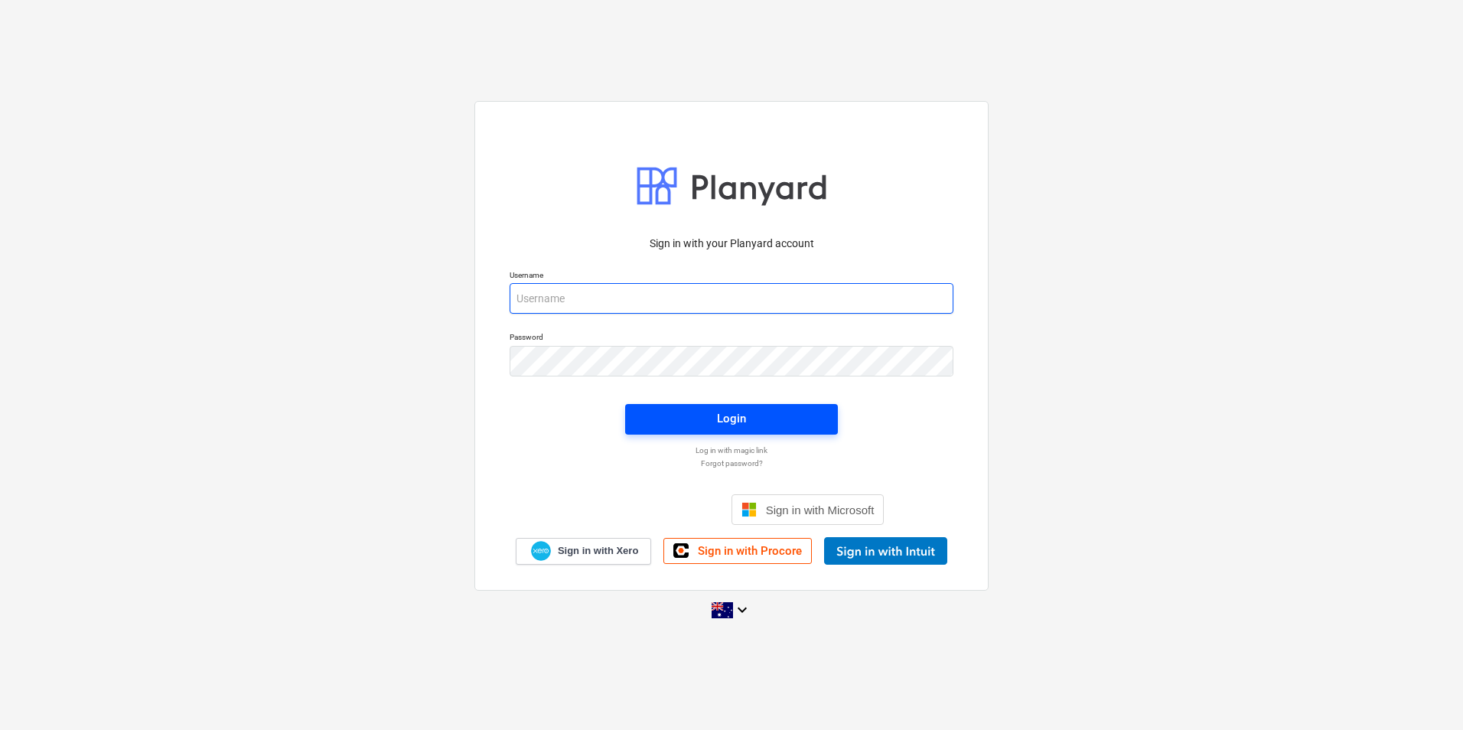
type input "[EMAIL_ADDRESS][DOMAIN_NAME]"
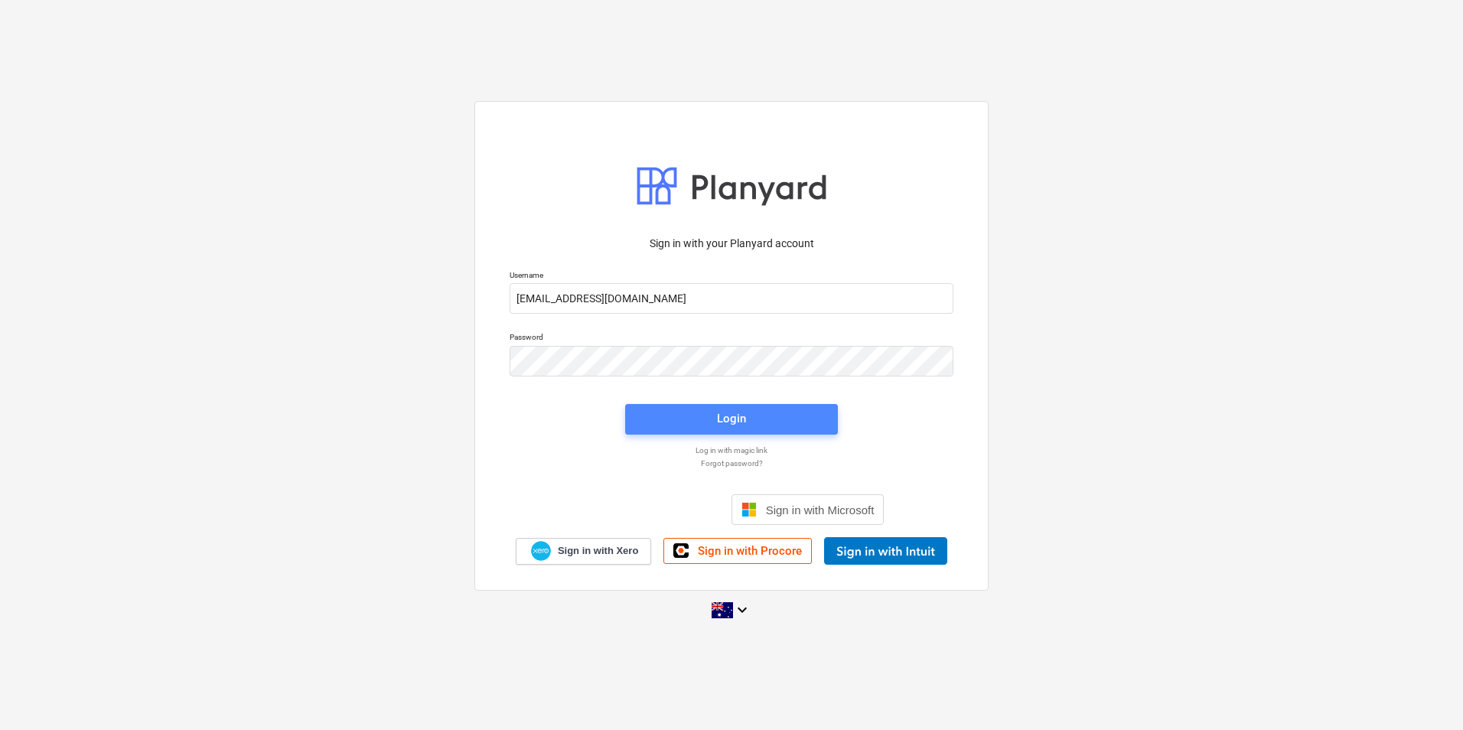
click at [742, 413] on div "Login" at bounding box center [731, 419] width 29 height 20
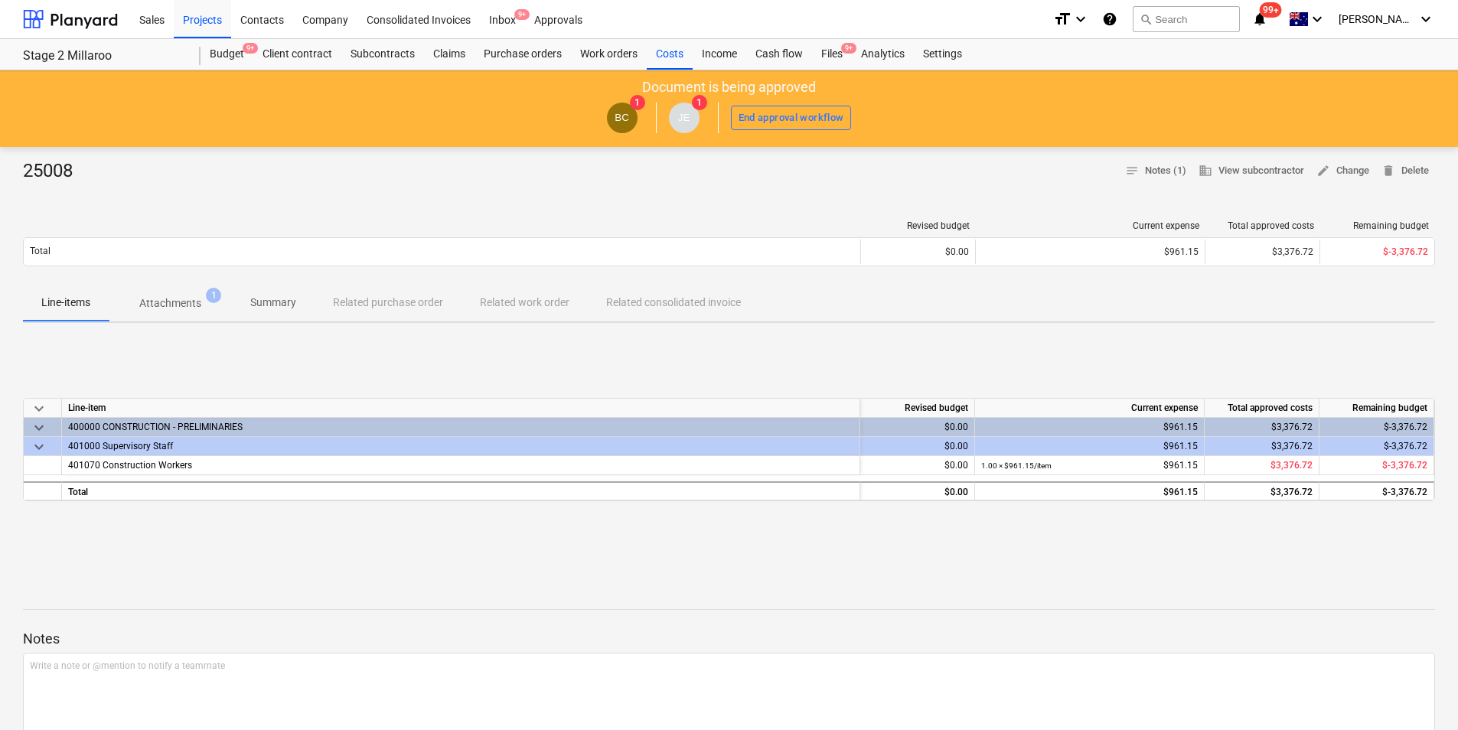
click at [181, 305] on p "Attachments" at bounding box center [170, 303] width 62 height 16
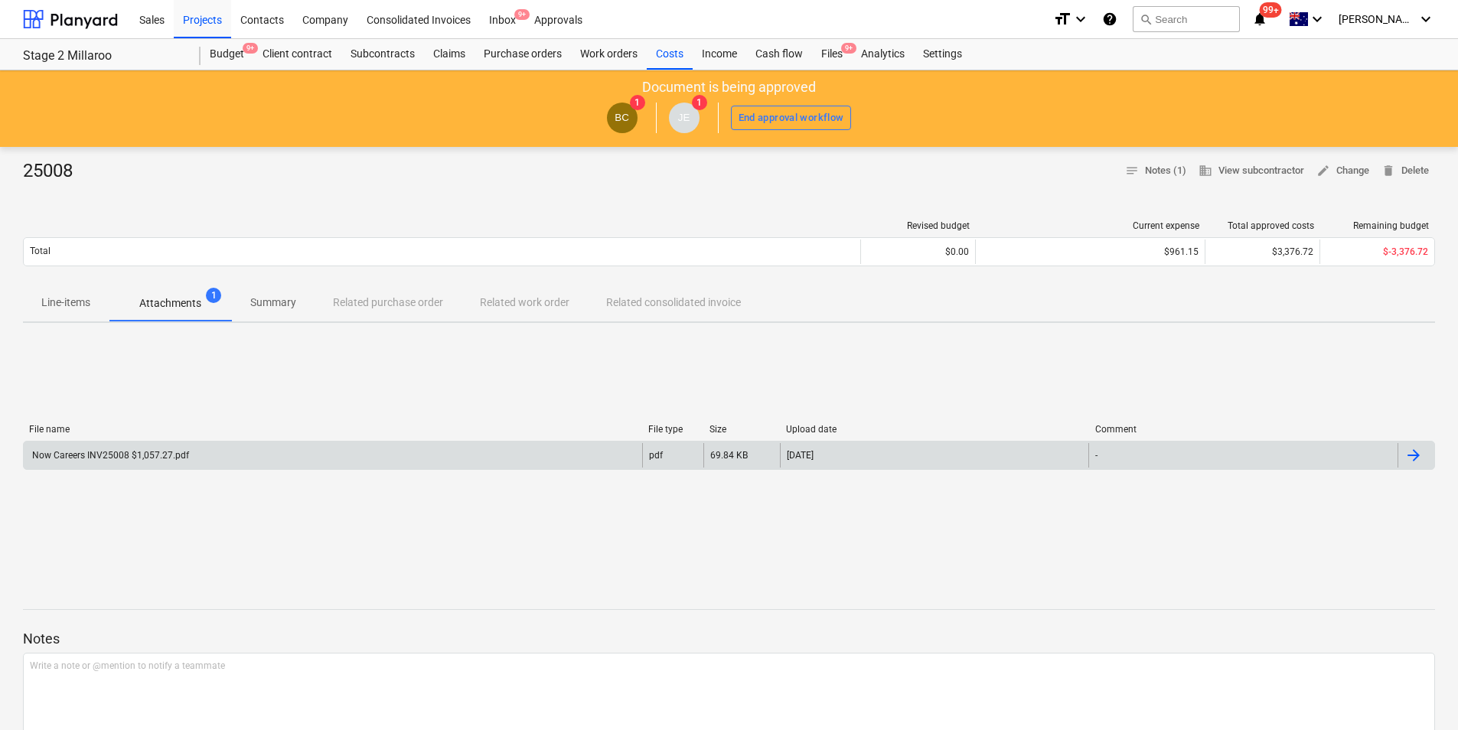
click at [262, 458] on div "Now Careers INV25008 $1,057.27.pdf" at bounding box center [333, 455] width 618 height 24
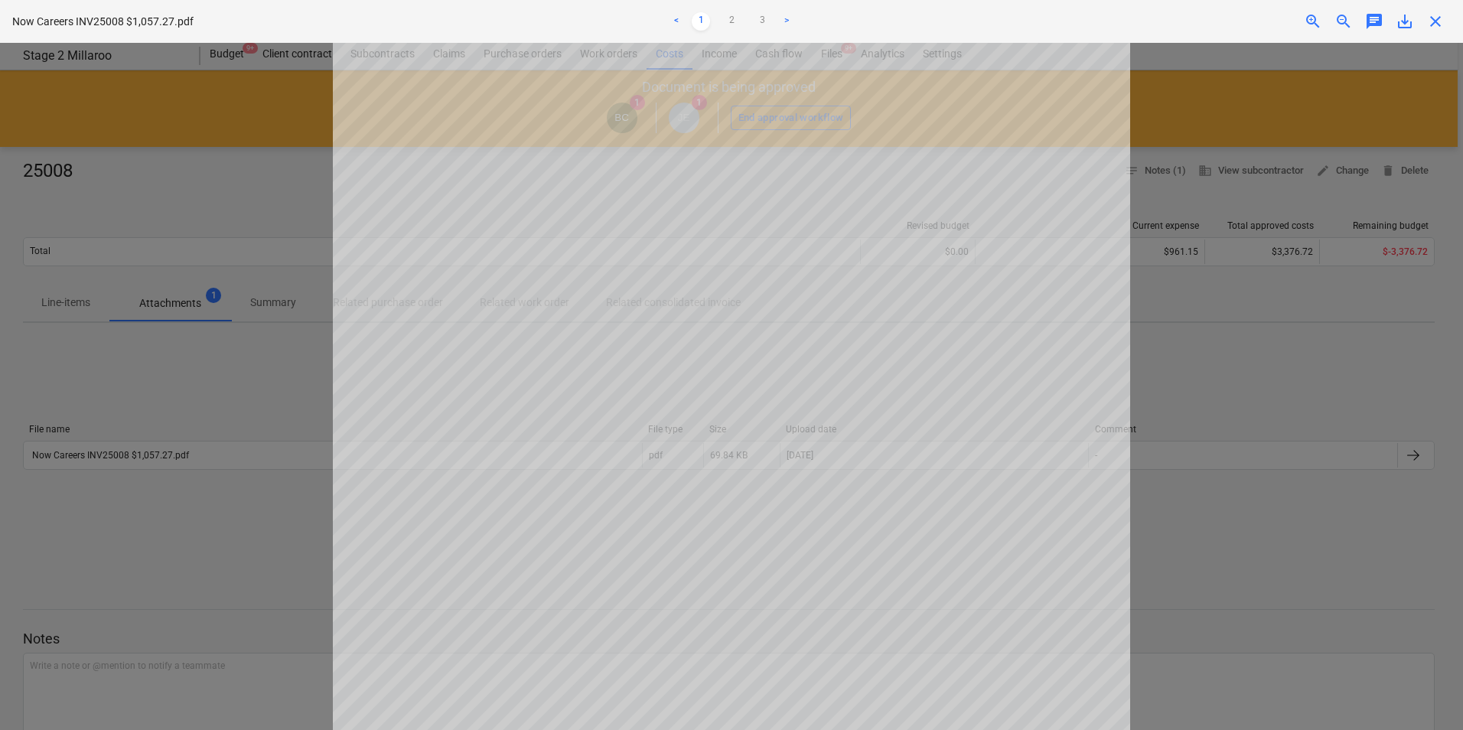
scroll to position [444, 0]
click at [729, 23] on link "2" at bounding box center [731, 21] width 18 height 18
click at [761, 21] on link "3" at bounding box center [762, 21] width 18 height 18
click at [723, 15] on link "2" at bounding box center [731, 21] width 18 height 18
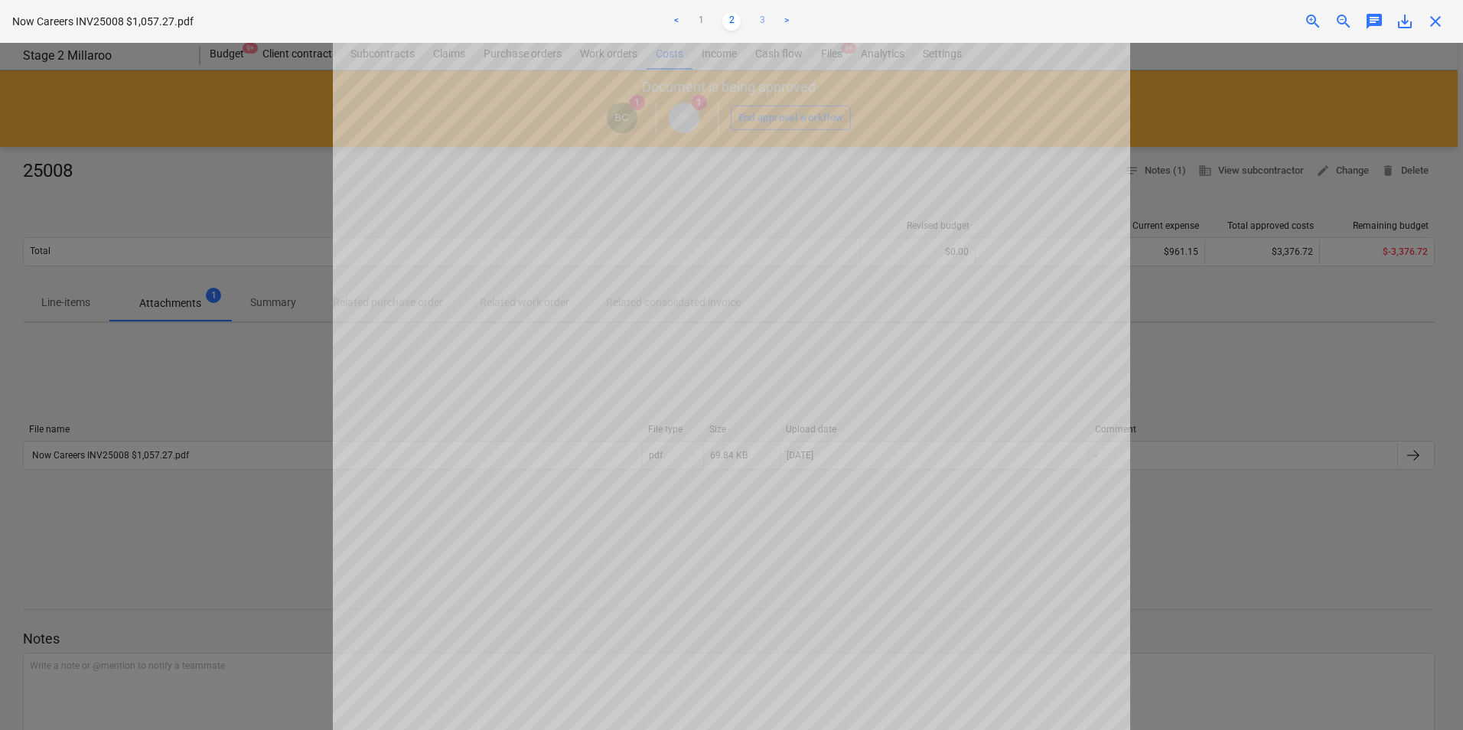
click at [758, 29] on link "3" at bounding box center [762, 21] width 18 height 18
click at [728, 22] on link "2" at bounding box center [731, 21] width 18 height 18
click at [709, 19] on link "1" at bounding box center [701, 21] width 18 height 18
click at [733, 32] on div "< 1 2 3 >" at bounding box center [732, 21] width 480 height 43
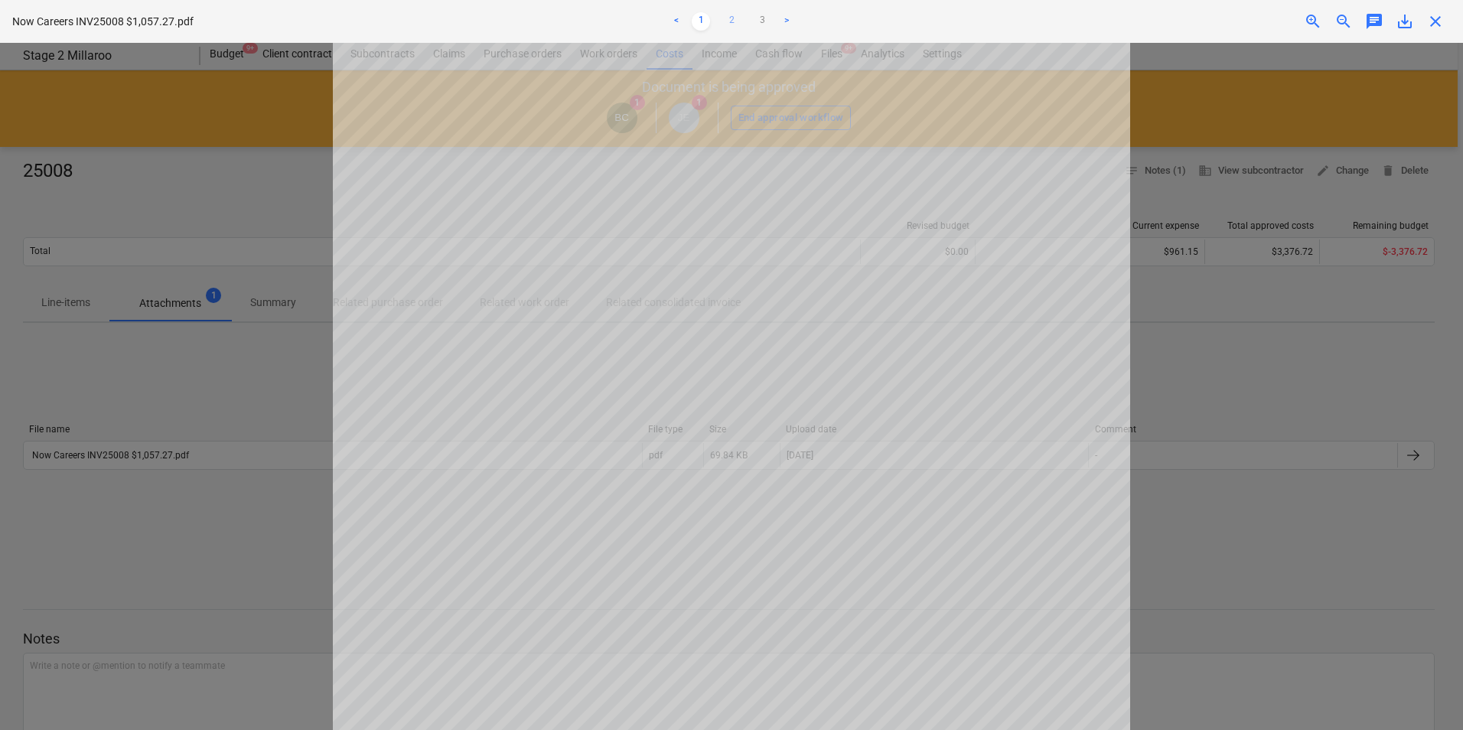
click at [729, 27] on link "2" at bounding box center [731, 21] width 18 height 18
click at [699, 15] on link "1" at bounding box center [701, 21] width 18 height 18
click at [728, 24] on link "2" at bounding box center [731, 21] width 18 height 18
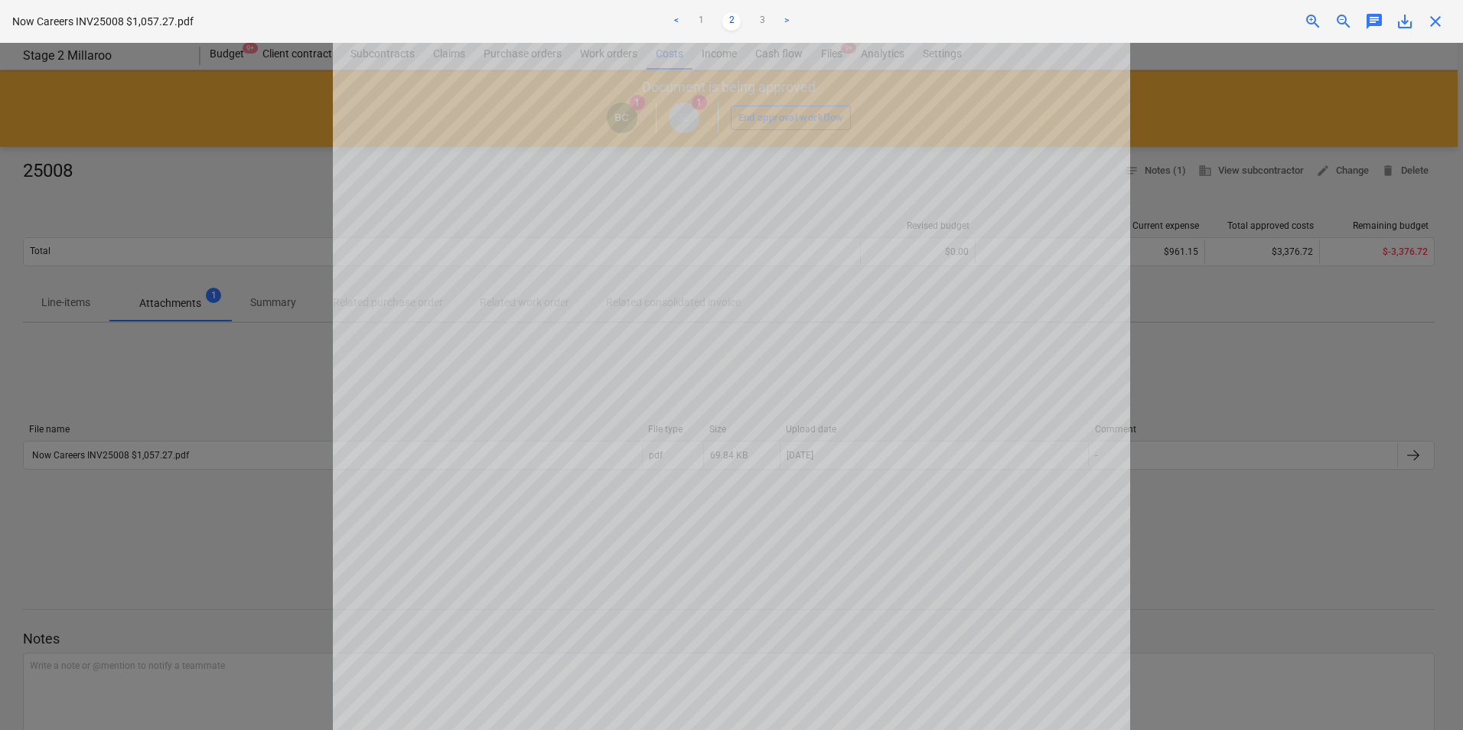
scroll to position [0, 0]
click at [701, 26] on link "1" at bounding box center [701, 21] width 18 height 18
click at [721, 28] on ul "< 1 2 3 >" at bounding box center [732, 21] width 480 height 18
click at [725, 26] on link "2" at bounding box center [731, 21] width 18 height 18
click at [771, 19] on ul "< 1 2 3 >" at bounding box center [732, 21] width 480 height 18
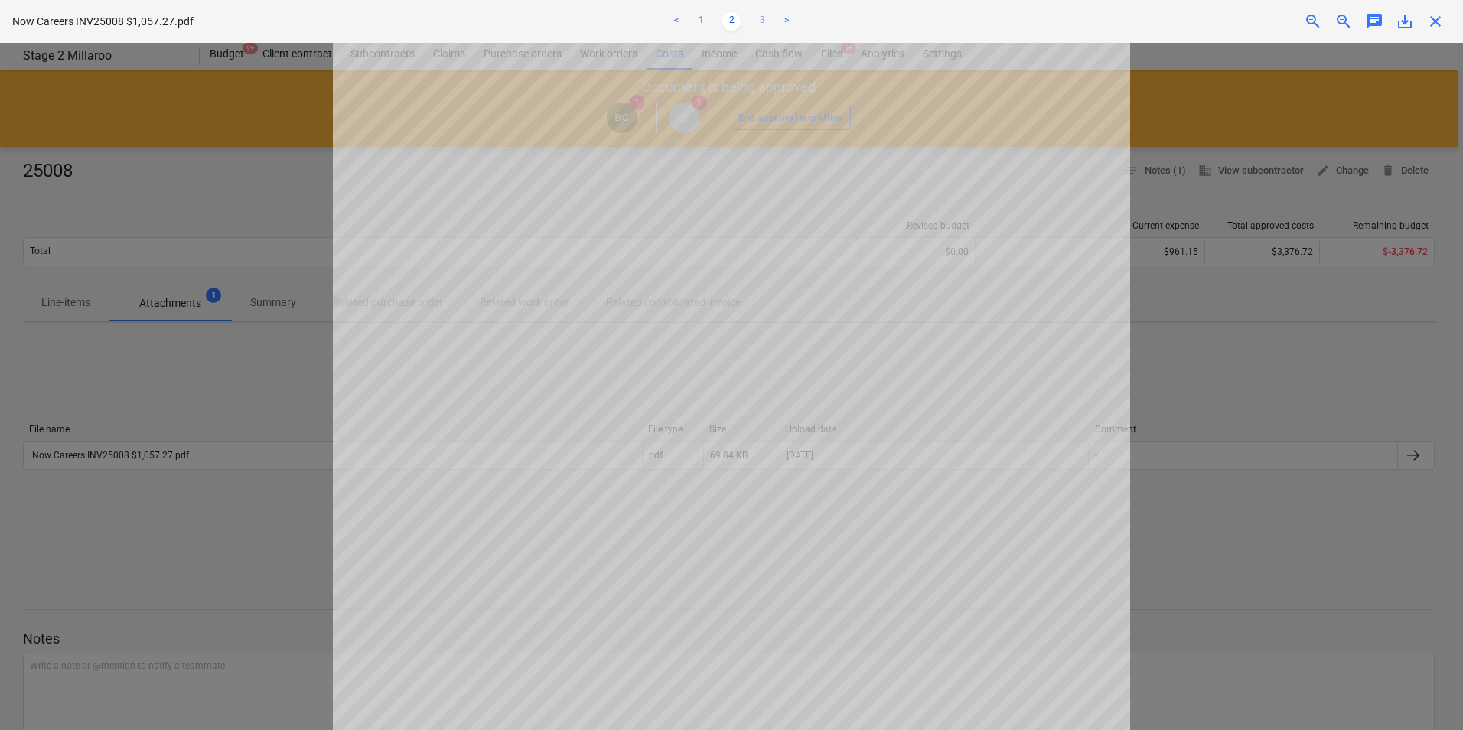
click at [765, 19] on link "3" at bounding box center [762, 21] width 18 height 18
click at [739, 25] on link "2" at bounding box center [731, 21] width 18 height 18
click at [710, 21] on ul "< 1 2 3 >" at bounding box center [732, 21] width 480 height 18
click at [702, 17] on link "1" at bounding box center [701, 21] width 18 height 18
click at [737, 26] on link "2" at bounding box center [731, 21] width 18 height 18
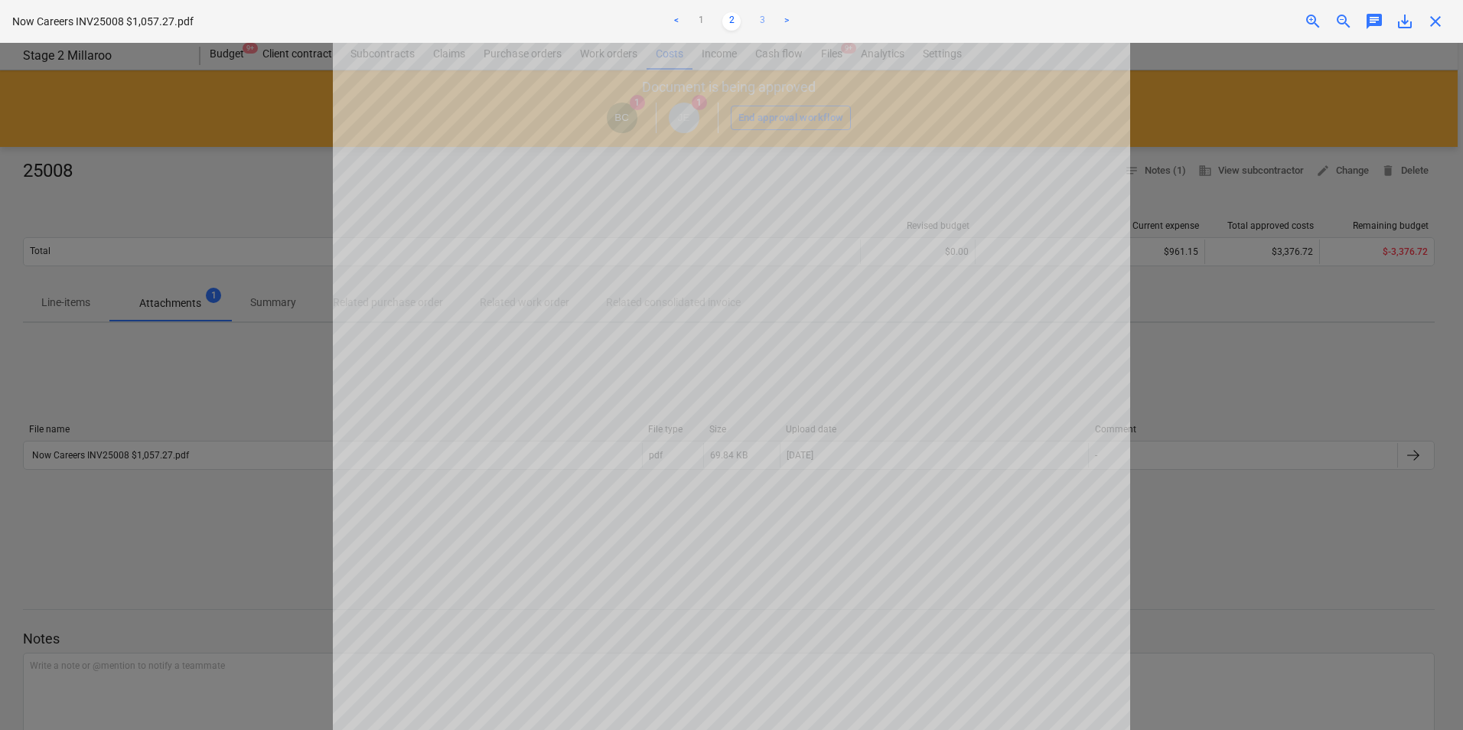
click at [761, 22] on link "3" at bounding box center [762, 21] width 18 height 18
click at [1440, 23] on span "close" at bounding box center [1436, 21] width 18 height 18
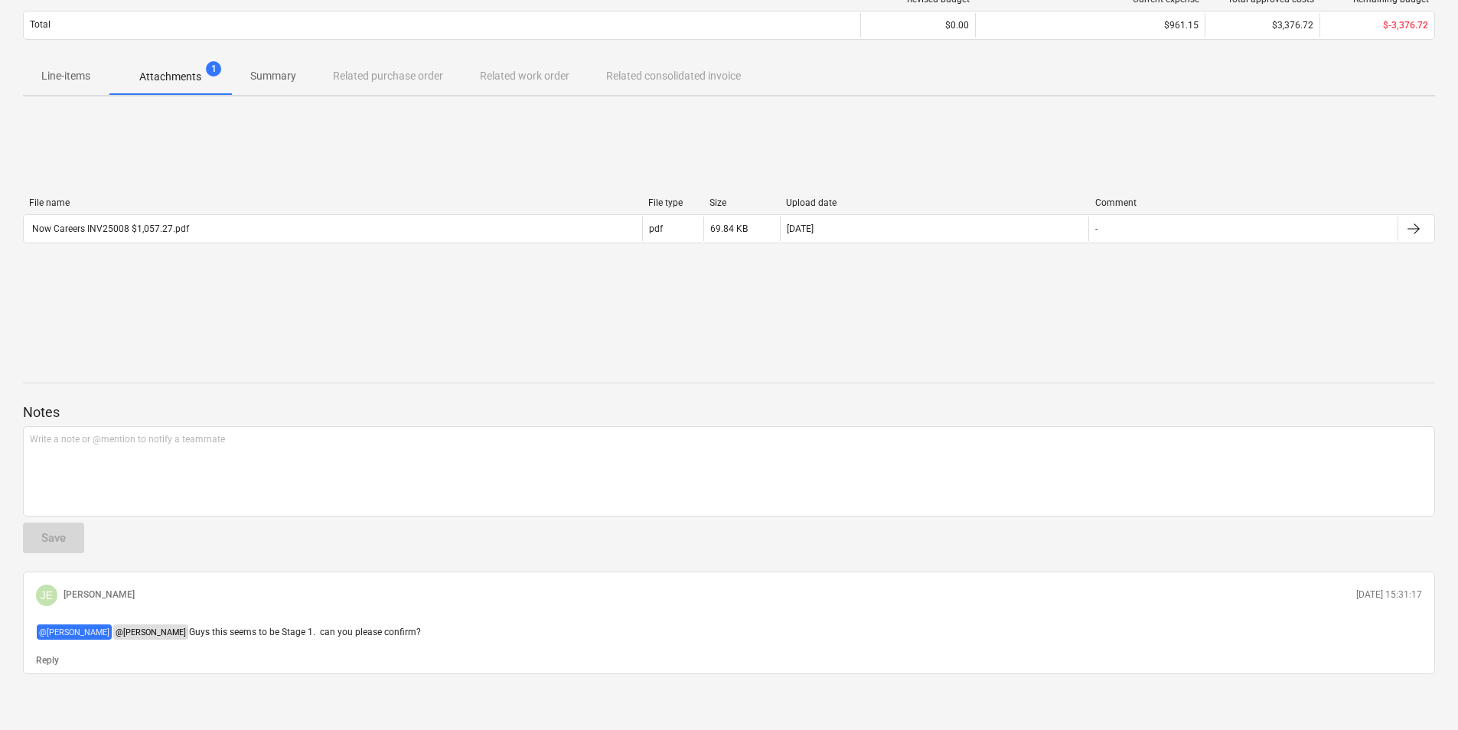
scroll to position [232, 0]
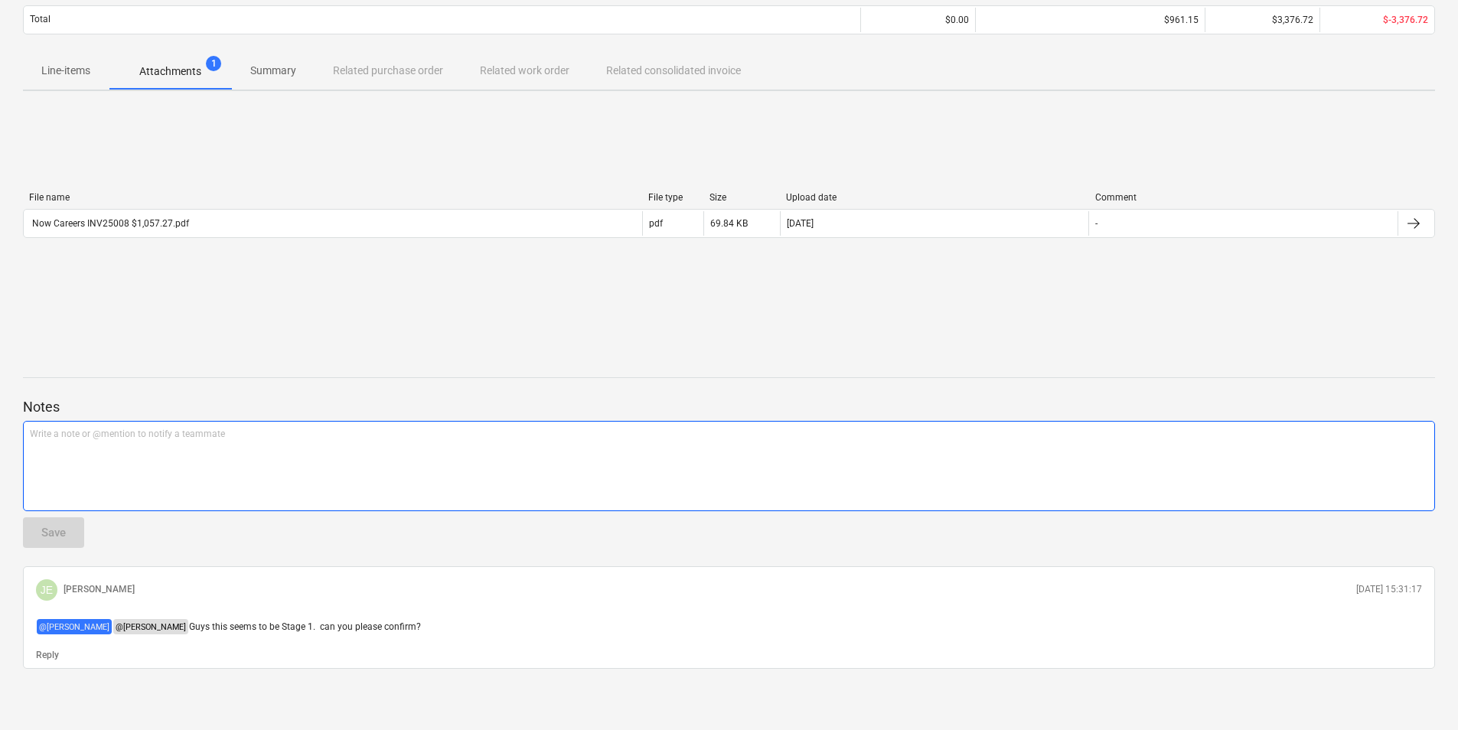
click at [468, 471] on div "Write a note or @mention to notify a teammate [PERSON_NAME]" at bounding box center [729, 466] width 1412 height 90
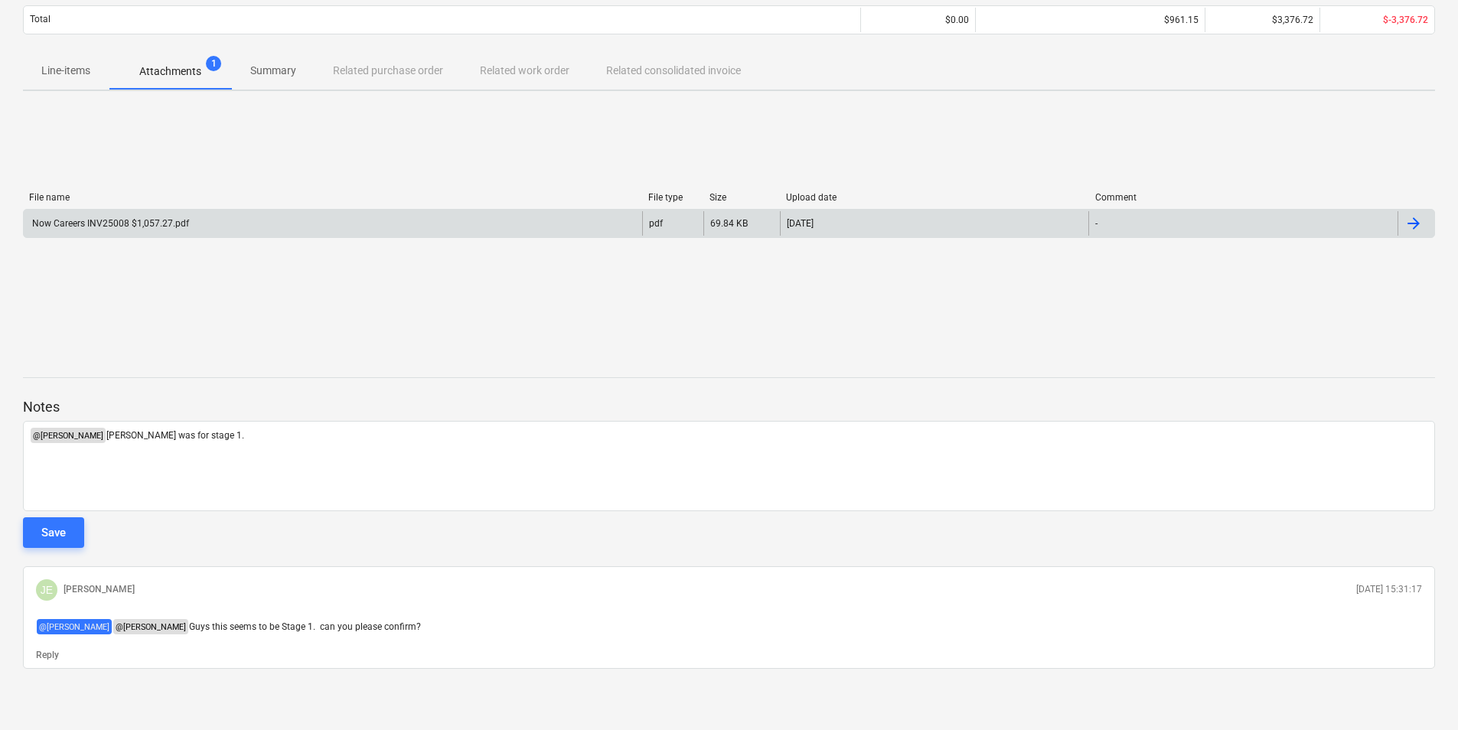
click at [93, 227] on div "Now Careers INV25008 $1,057.27.pdf" at bounding box center [109, 223] width 159 height 11
click at [255, 434] on p "﻿ @ [PERSON_NAME] ﻿ [PERSON_NAME] was for stage 1." at bounding box center [729, 435] width 1398 height 15
click at [255, 432] on p "﻿ @ [PERSON_NAME] ﻿ [PERSON_NAME] was for stage 1." at bounding box center [729, 435] width 1398 height 15
drag, startPoint x: 96, startPoint y: 429, endPoint x: 166, endPoint y: 456, distance: 74.6
click at [106, 432] on span "[PERSON_NAME] was for stage 1. For [PERSON_NAME] confirm with [PERSON_NAME]." at bounding box center [283, 435] width 354 height 11
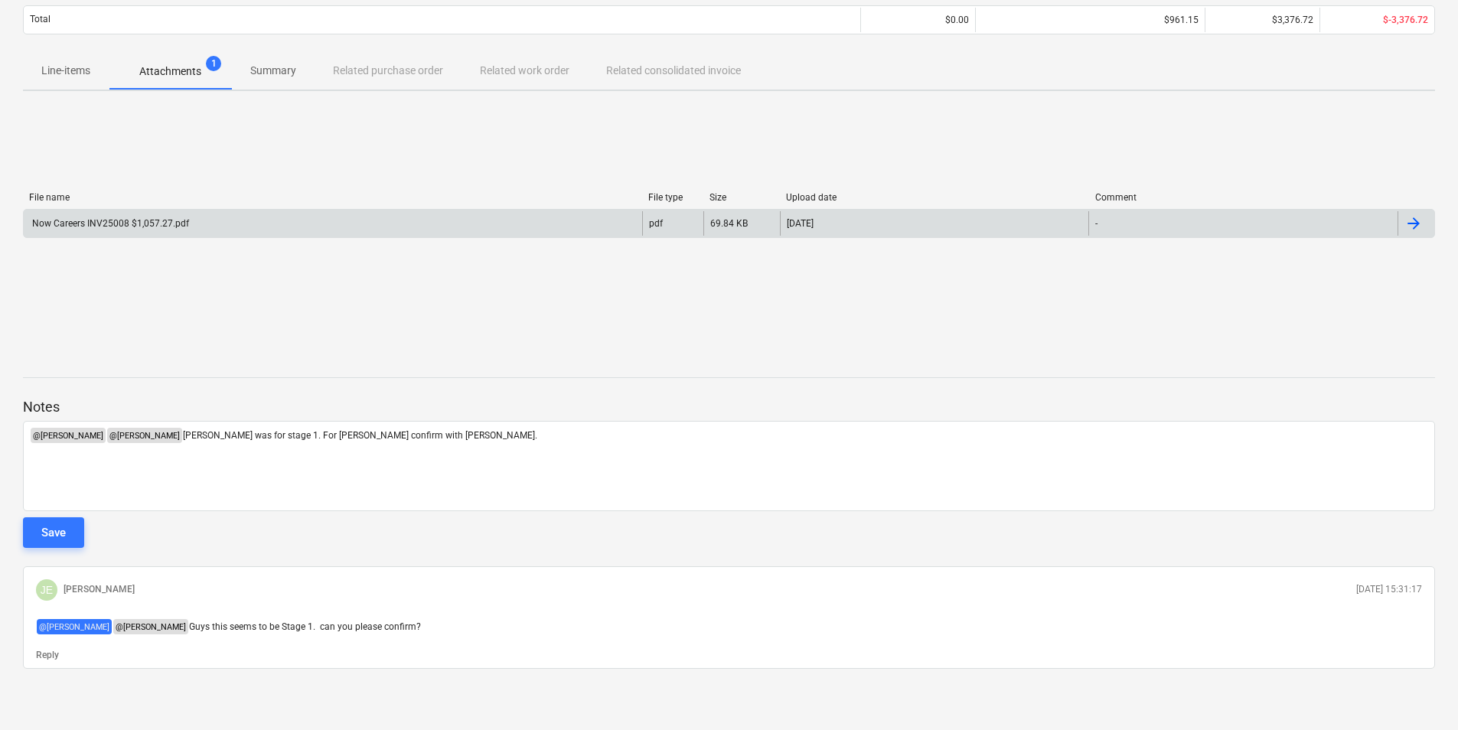
click at [387, 554] on div at bounding box center [729, 554] width 1412 height 12
click at [69, 524] on button "Save" at bounding box center [53, 532] width 61 height 31
